Goal: Task Accomplishment & Management: Use online tool/utility

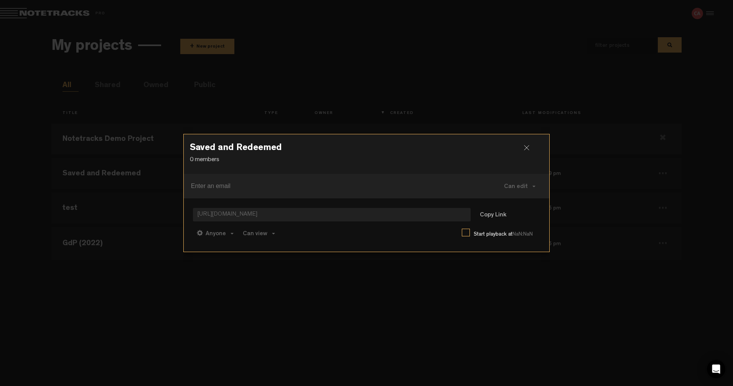
click at [522, 148] on h3 "Saved and Redeemed" at bounding box center [366, 149] width 353 height 12
click at [524, 147] on div at bounding box center [529, 150] width 11 height 11
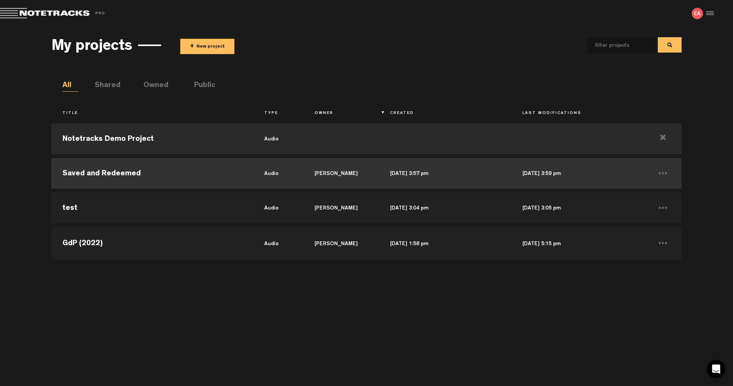
click at [140, 172] on td "Saved and Redeemed" at bounding box center [152, 173] width 202 height 34
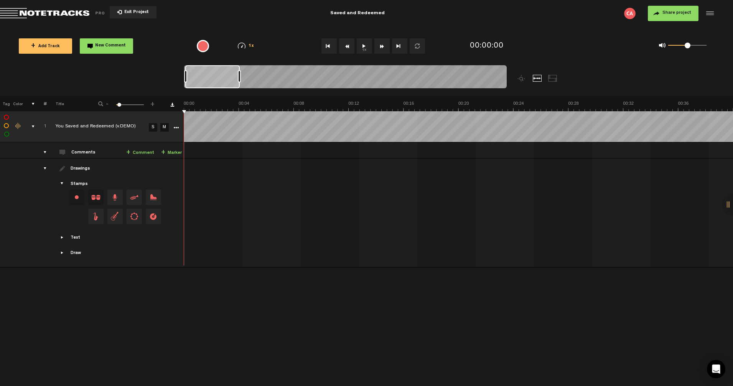
click at [32, 125] on div "comments, stamps & drawings" at bounding box center [30, 127] width 12 height 8
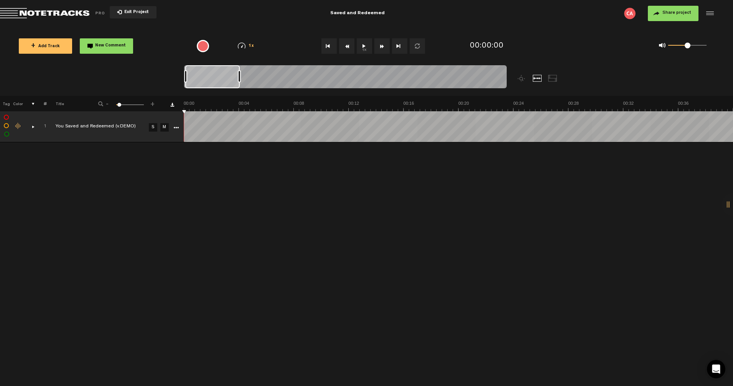
click at [55, 47] on span "+ Add Track" at bounding box center [45, 46] width 29 height 4
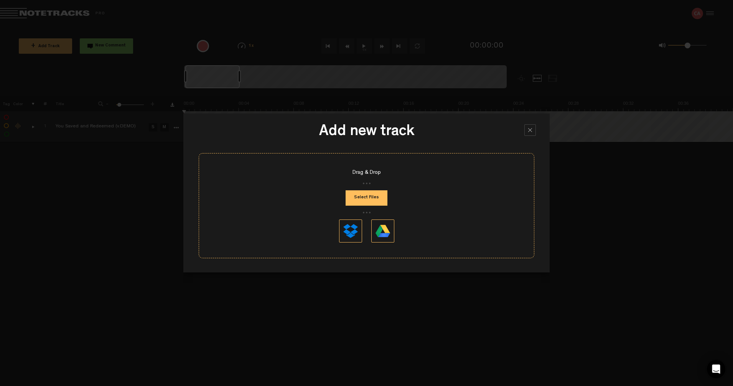
click at [358, 193] on button "Select Files" at bounding box center [366, 197] width 42 height 15
type input "C:\fakepath\Songs of Praise (v.2 - key of B).mp3"
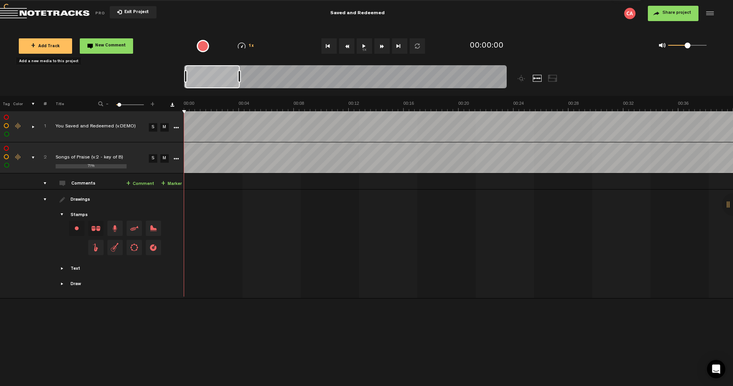
click at [46, 198] on div "drawings" at bounding box center [42, 199] width 12 height 8
click at [46, 182] on div "comments" at bounding box center [42, 183] width 12 height 8
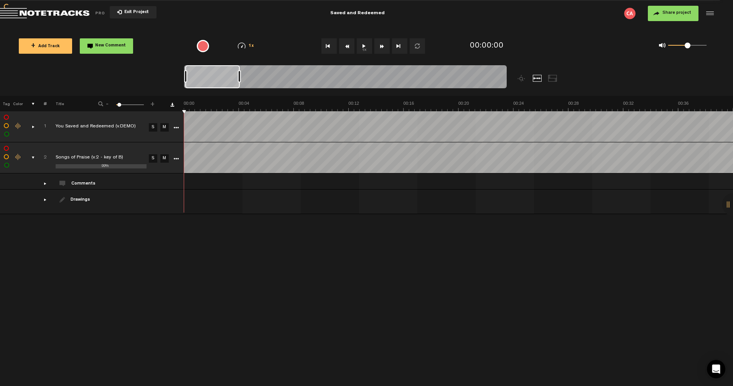
click at [174, 157] on icon "More" at bounding box center [175, 158] width 5 height 5
click at [708, 18] on div at bounding box center [708, 13] width 11 height 11
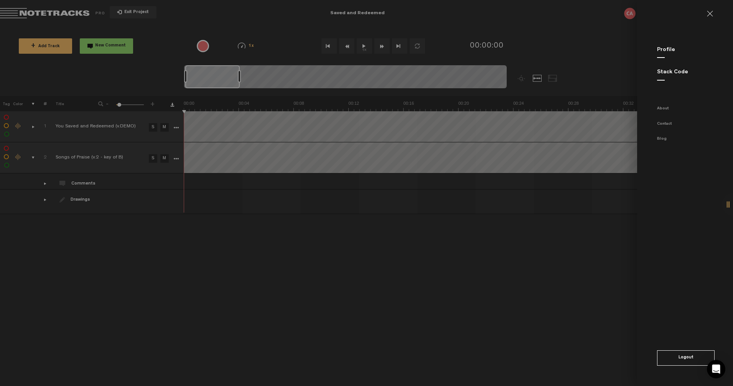
click at [707, 13] on link at bounding box center [712, 14] width 12 height 6
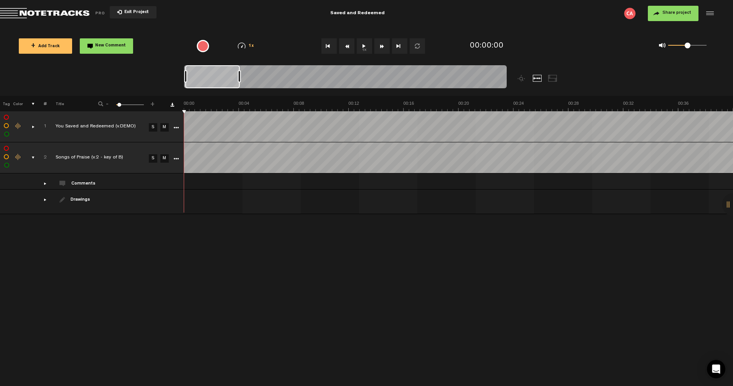
click at [628, 13] on img at bounding box center [629, 13] width 11 height 11
click at [627, 13] on img at bounding box center [629, 13] width 11 height 11
click at [137, 10] on button "Exit Project" at bounding box center [133, 12] width 47 height 12
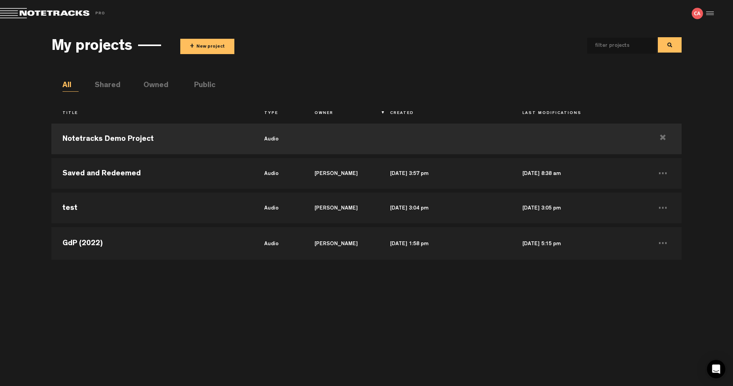
click at [193, 87] on ul "All Shared Owned Public" at bounding box center [371, 85] width 619 height 11
click at [196, 86] on li "Public" at bounding box center [202, 85] width 16 height 11
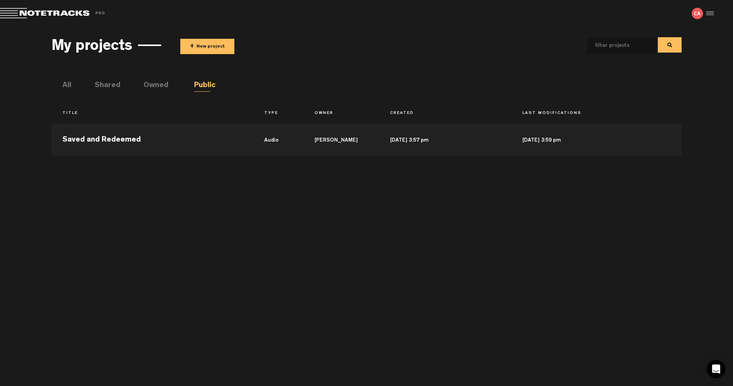
click at [66, 84] on li "All" at bounding box center [70, 85] width 16 height 11
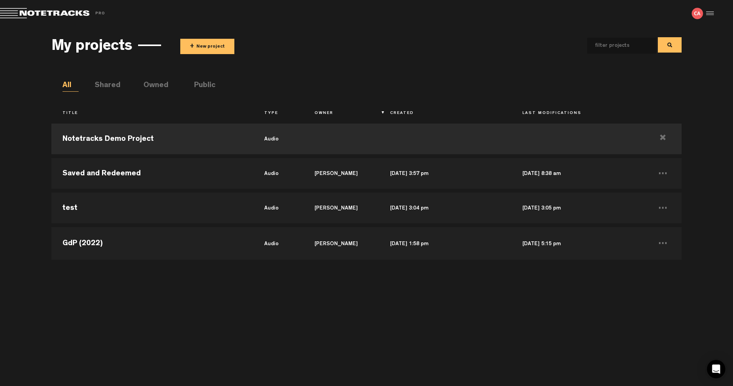
click at [23, 16] on span "Return to Project List" at bounding box center [53, 13] width 107 height 11
click at [699, 15] on img at bounding box center [696, 13] width 11 height 11
click at [711, 14] on div at bounding box center [708, 13] width 11 height 11
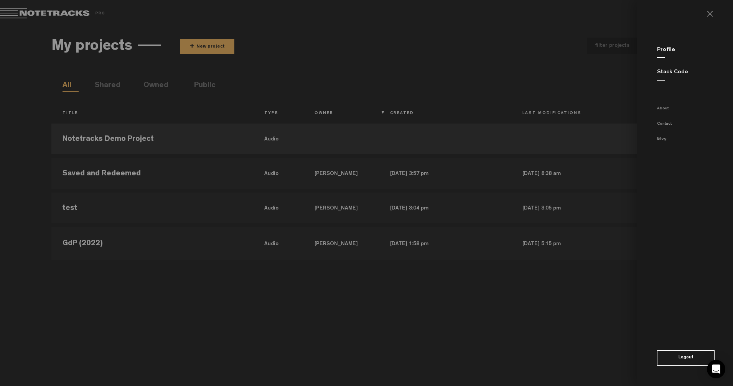
click at [663, 50] on link "Profile" at bounding box center [666, 50] width 18 height 6
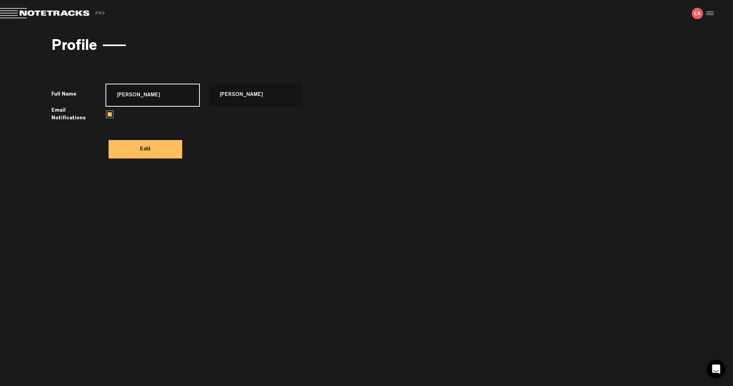
click at [146, 100] on input "[PERSON_NAME]" at bounding box center [152, 95] width 94 height 23
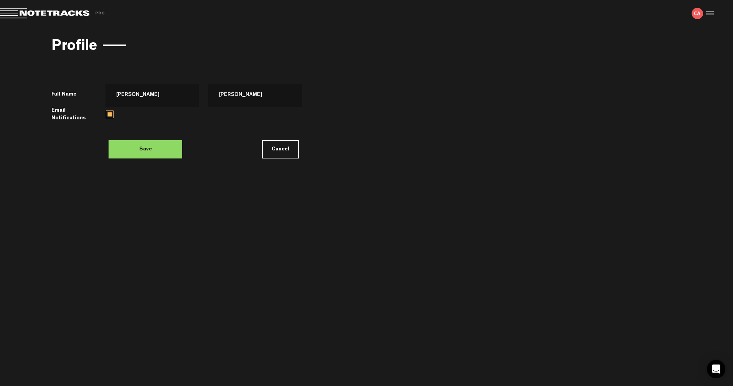
click at [292, 145] on button "Cancel" at bounding box center [280, 149] width 37 height 18
click at [709, 14] on div at bounding box center [708, 13] width 11 height 11
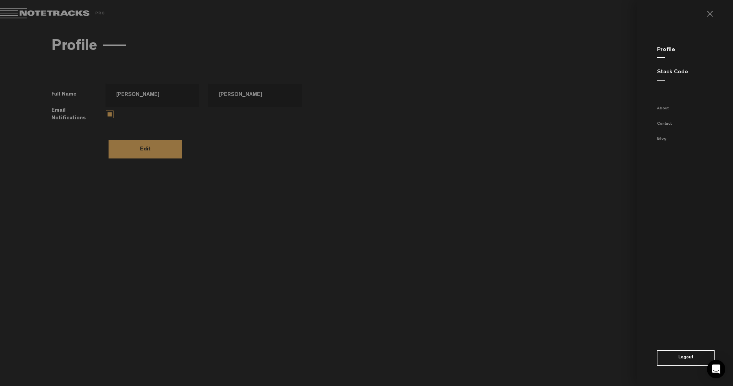
click at [660, 73] on link "Stack Code" at bounding box center [672, 72] width 31 height 6
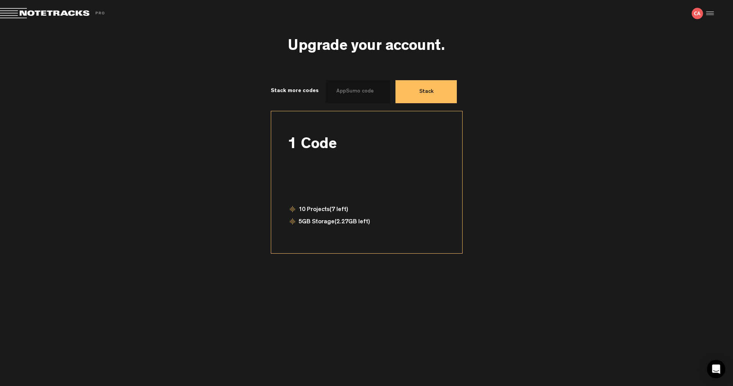
click at [710, 14] on div at bounding box center [708, 13] width 11 height 11
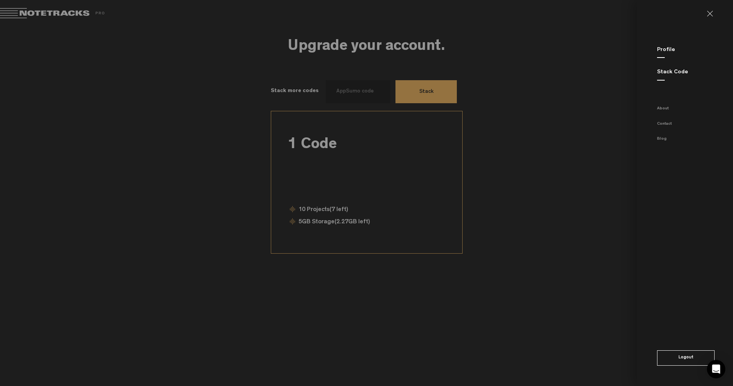
click at [680, 353] on button "Logout" at bounding box center [685, 357] width 57 height 15
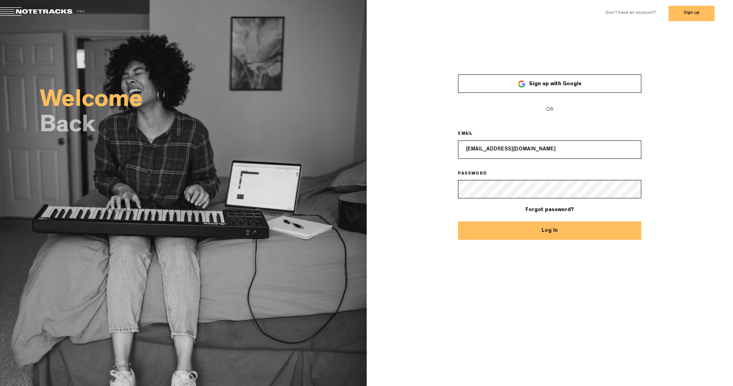
click at [538, 145] on input "[EMAIL_ADDRESS][DOMAIN_NAME]" at bounding box center [549, 149] width 183 height 18
type input "[EMAIL_ADDRESS][DOMAIN_NAME]"
click at [532, 230] on button "Log In" at bounding box center [549, 230] width 183 height 18
